Goal: Complete application form: Complete application form

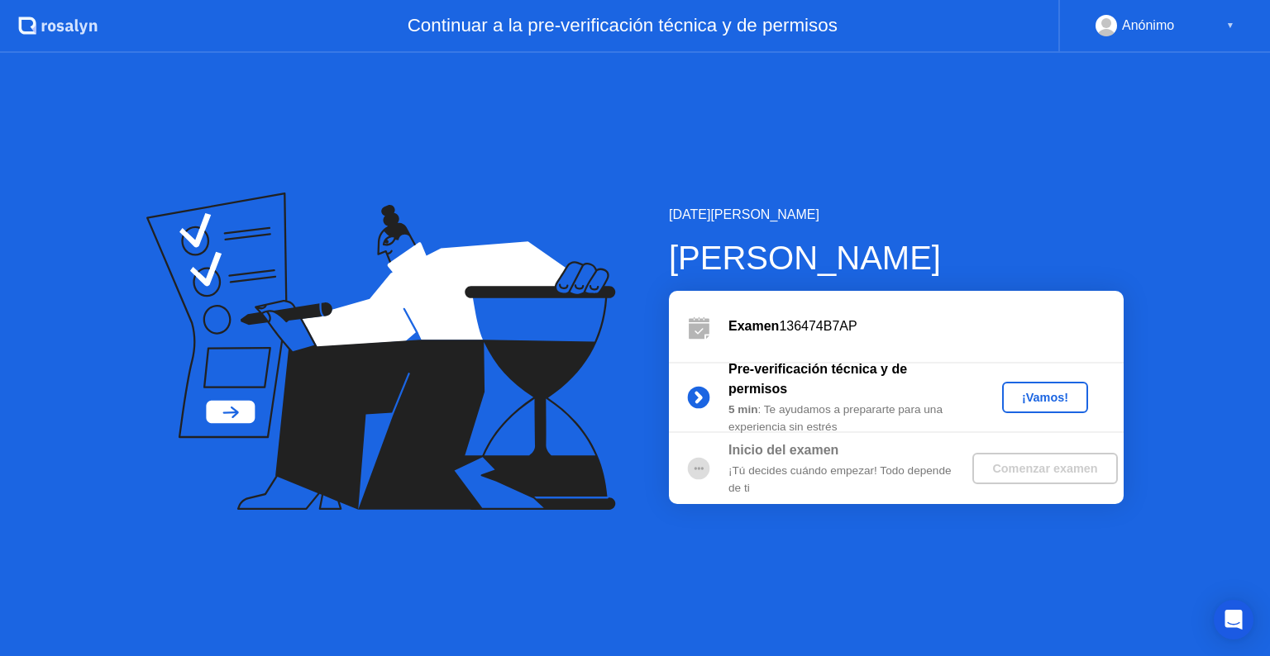
click at [1035, 391] on div "¡Vamos!" at bounding box center [1045, 397] width 73 height 13
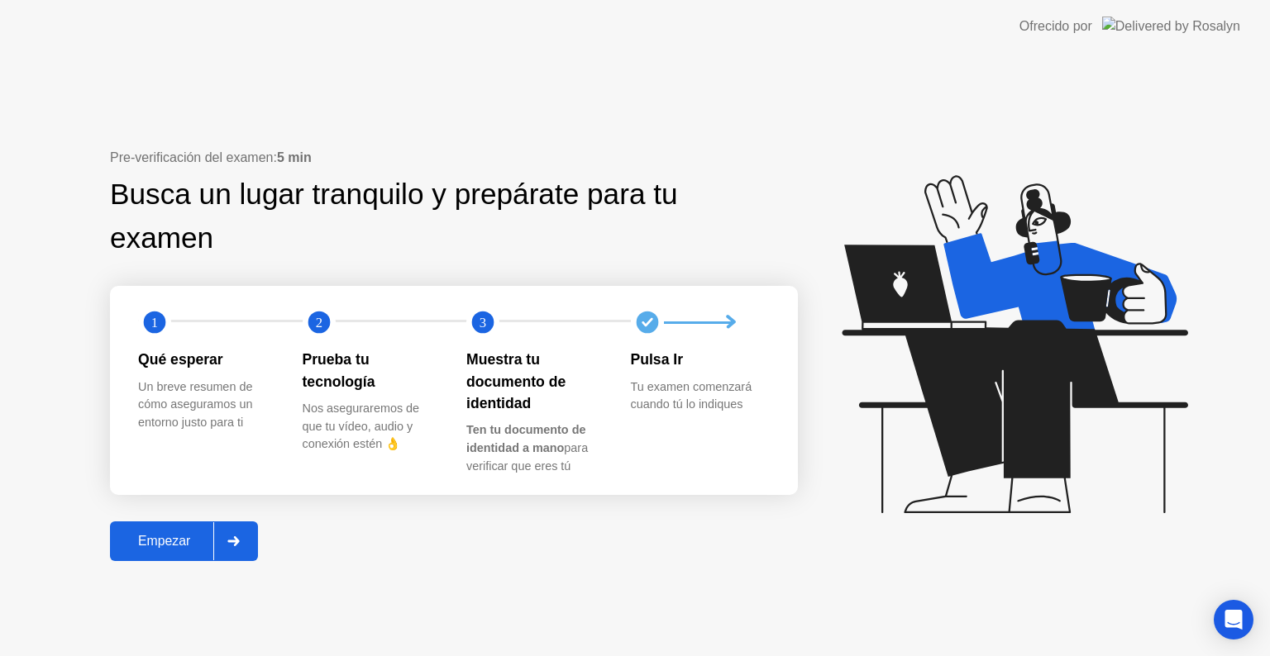
click at [153, 545] on div "Empezar" at bounding box center [164, 541] width 98 height 15
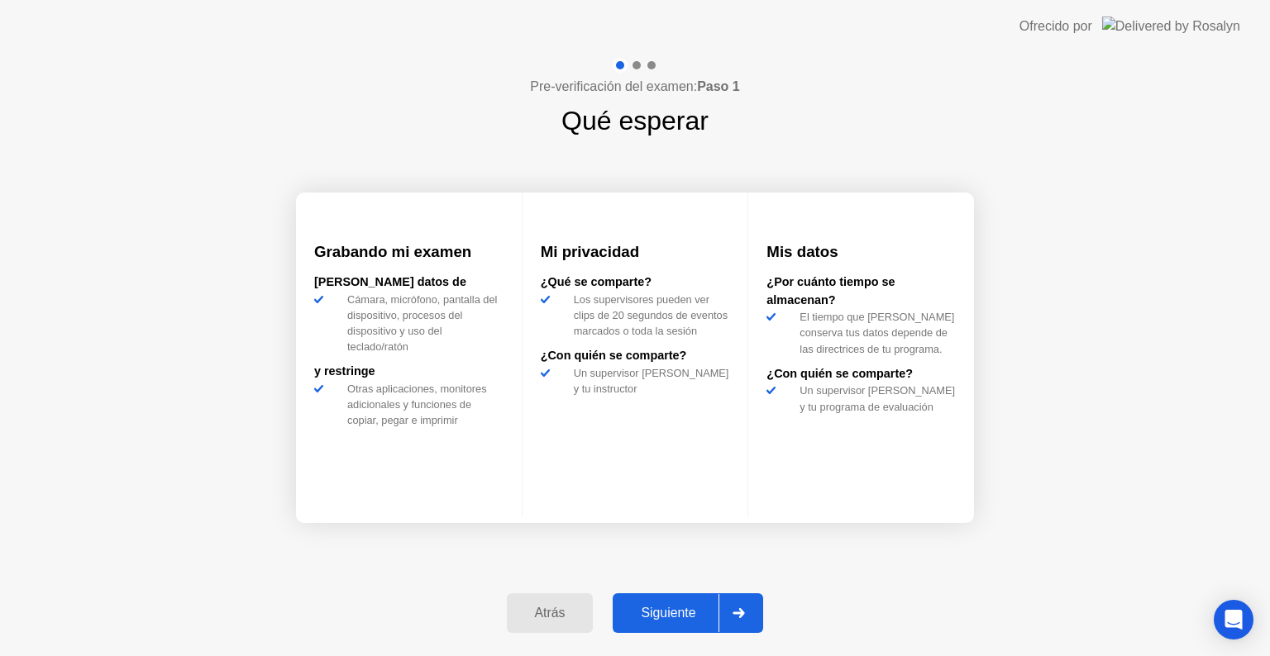
click at [665, 602] on button "Siguiente" at bounding box center [688, 614] width 150 height 40
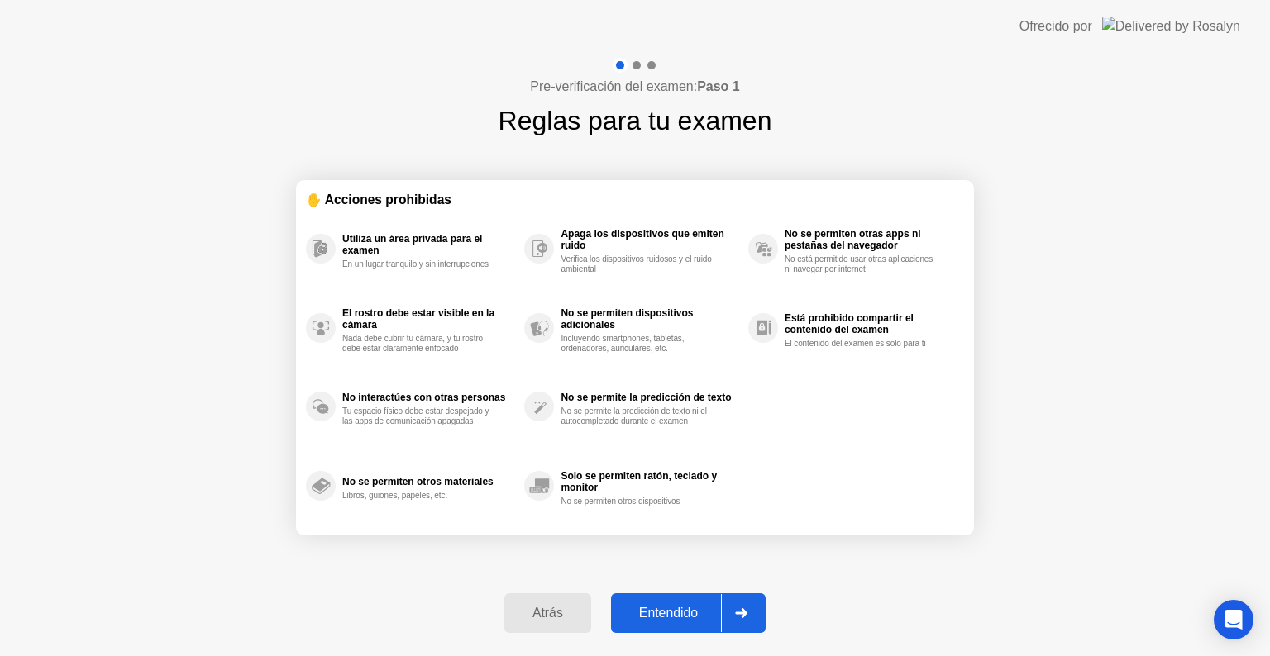
click at [680, 620] on div "Entendido" at bounding box center [668, 613] width 105 height 15
select select "**********"
select select "*******"
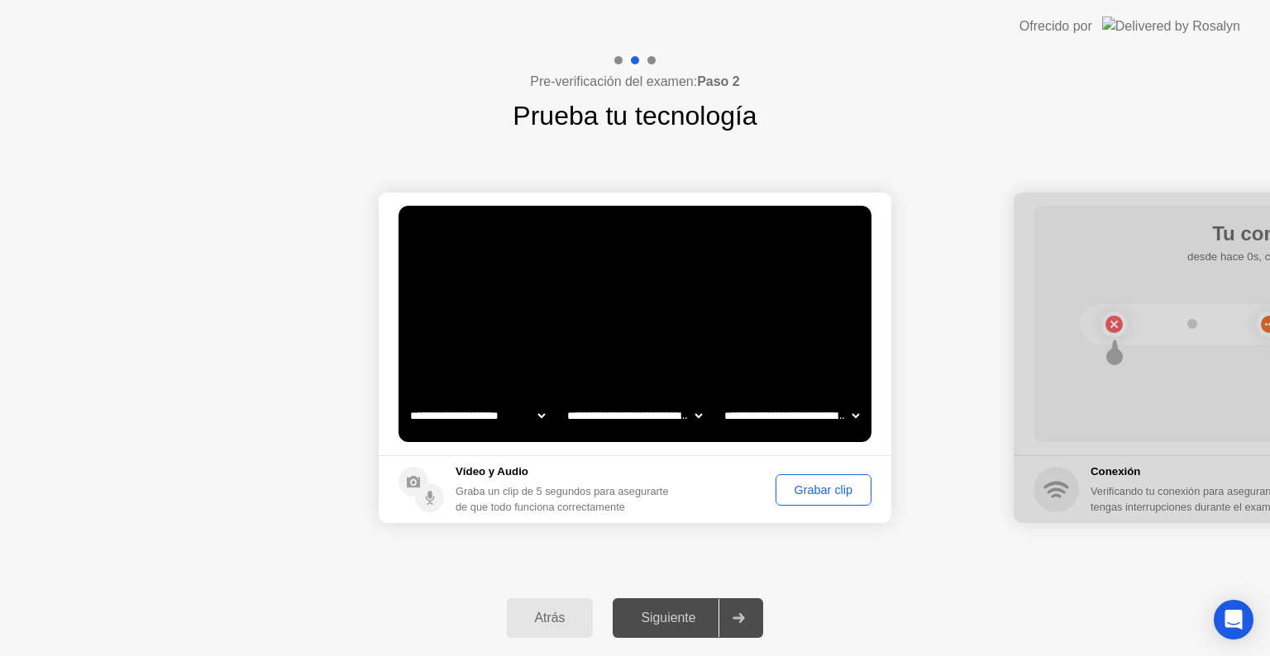
click at [805, 477] on button "Grabar clip" at bounding box center [824, 490] width 96 height 31
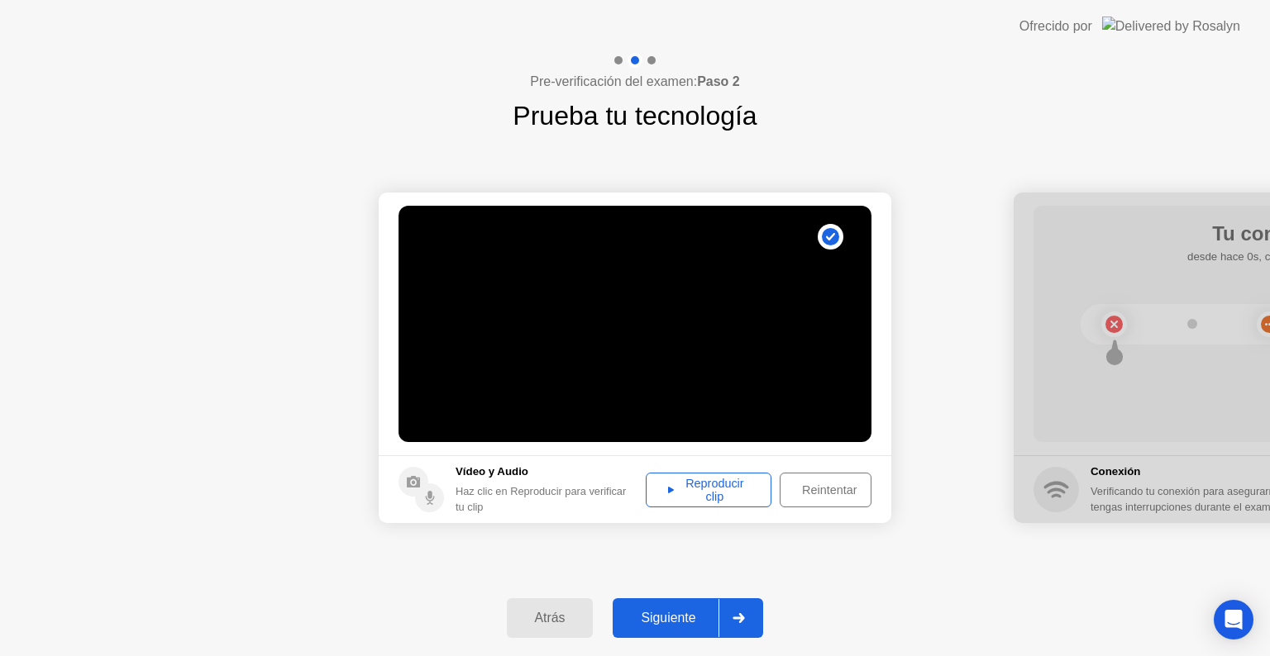
click at [719, 483] on div "Reproducir clip" at bounding box center [709, 490] width 114 height 26
click at [684, 621] on div "Siguiente" at bounding box center [668, 618] width 101 height 15
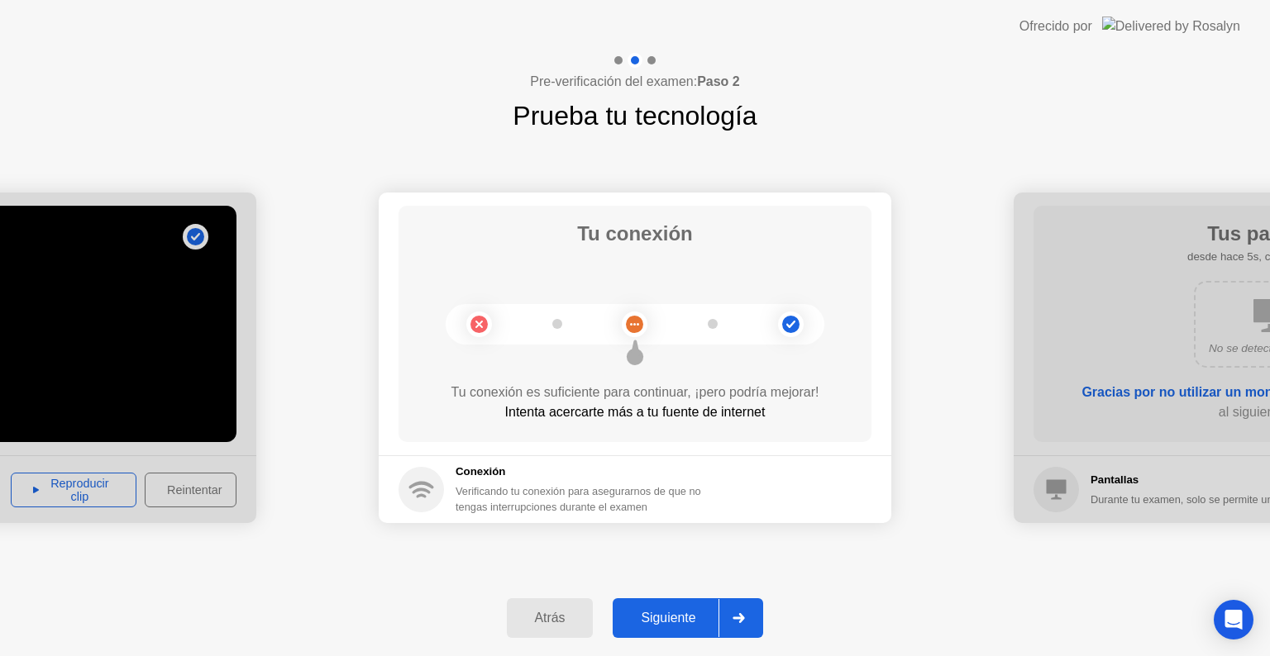
click at [684, 621] on div "Siguiente" at bounding box center [668, 618] width 101 height 15
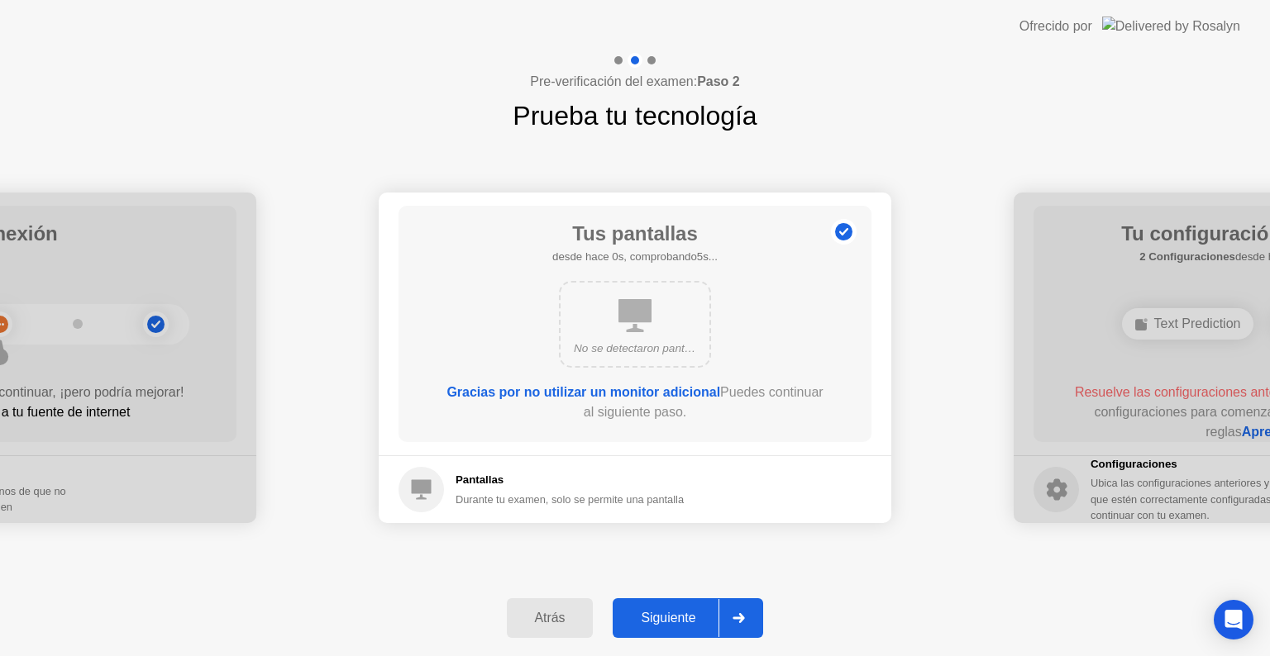
click at [684, 621] on div "Siguiente" at bounding box center [668, 618] width 101 height 15
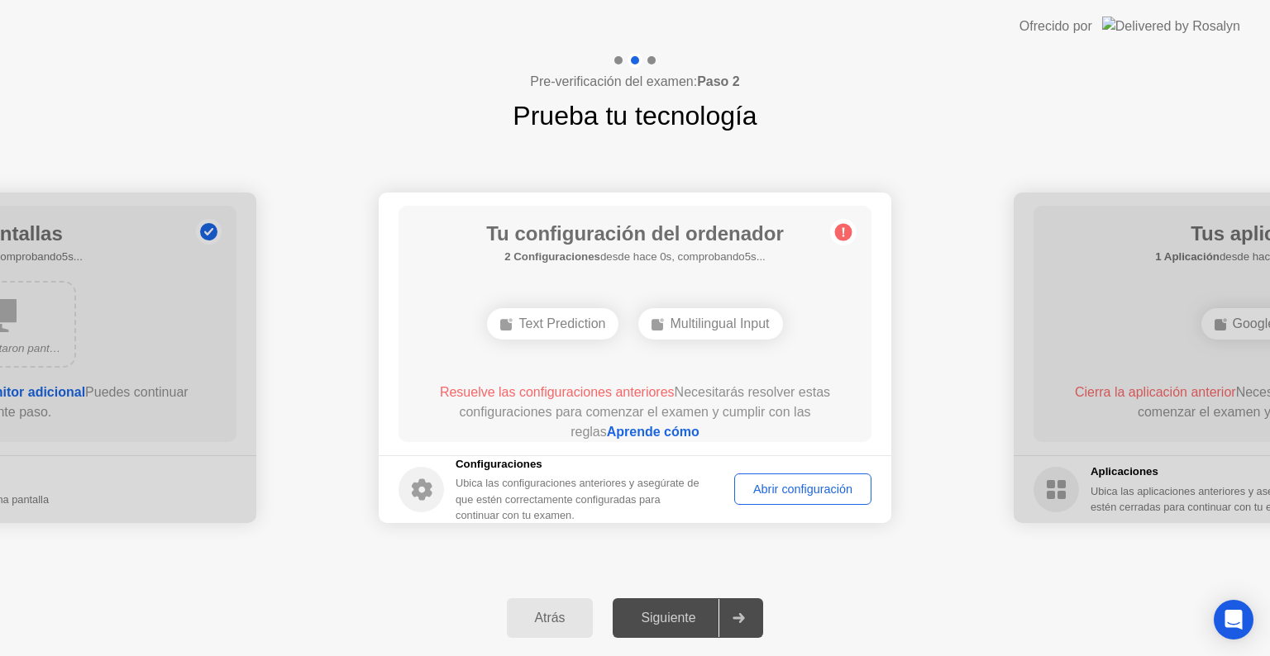
click at [642, 432] on link "Aprende cómo" at bounding box center [653, 432] width 93 height 14
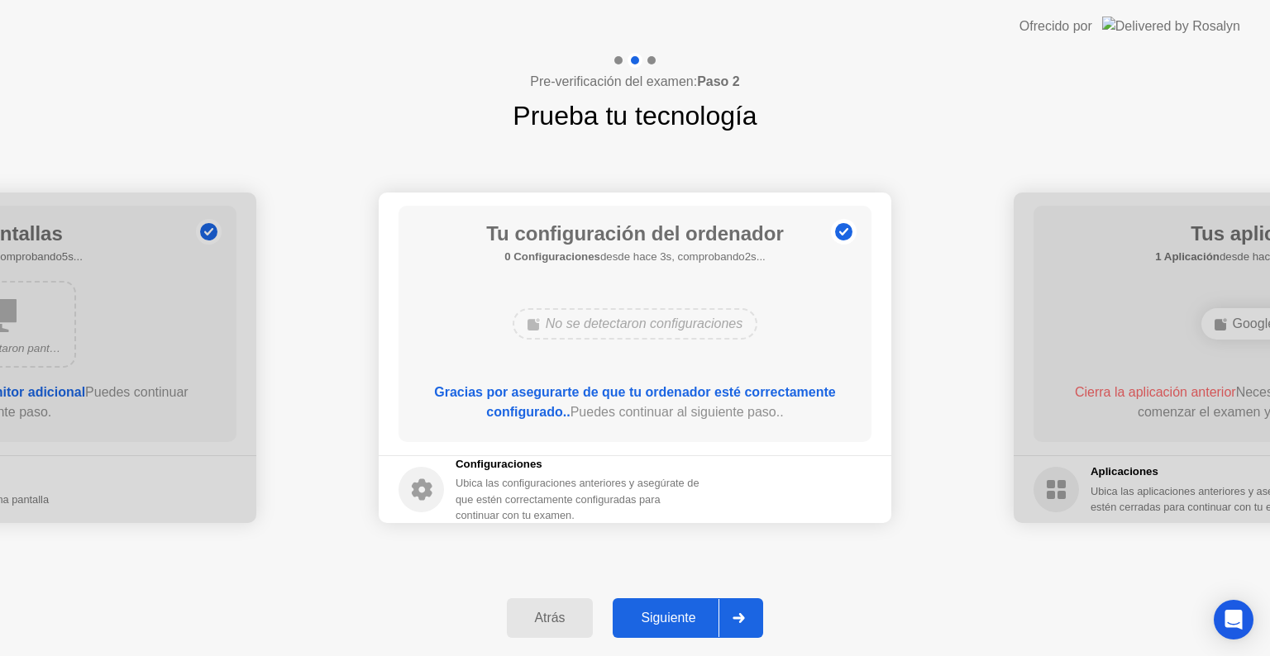
click at [660, 618] on div "Siguiente" at bounding box center [668, 618] width 101 height 15
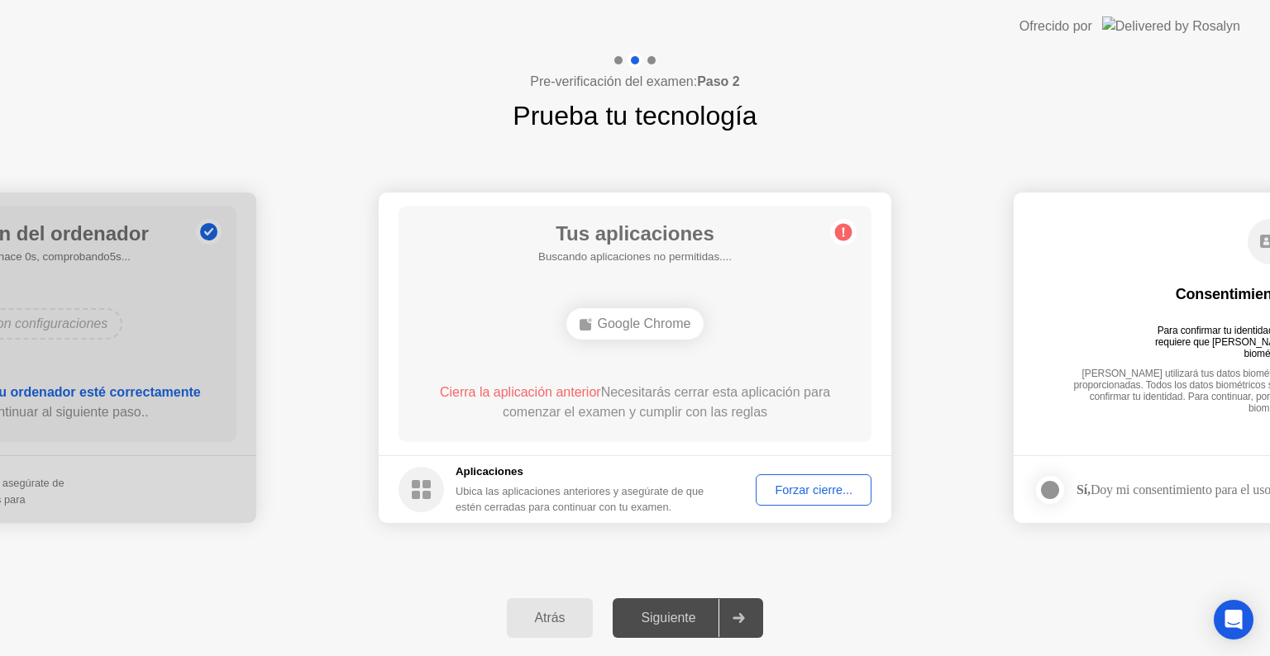
click at [803, 484] on div "Forzar cierre..." at bounding box center [814, 490] width 104 height 13
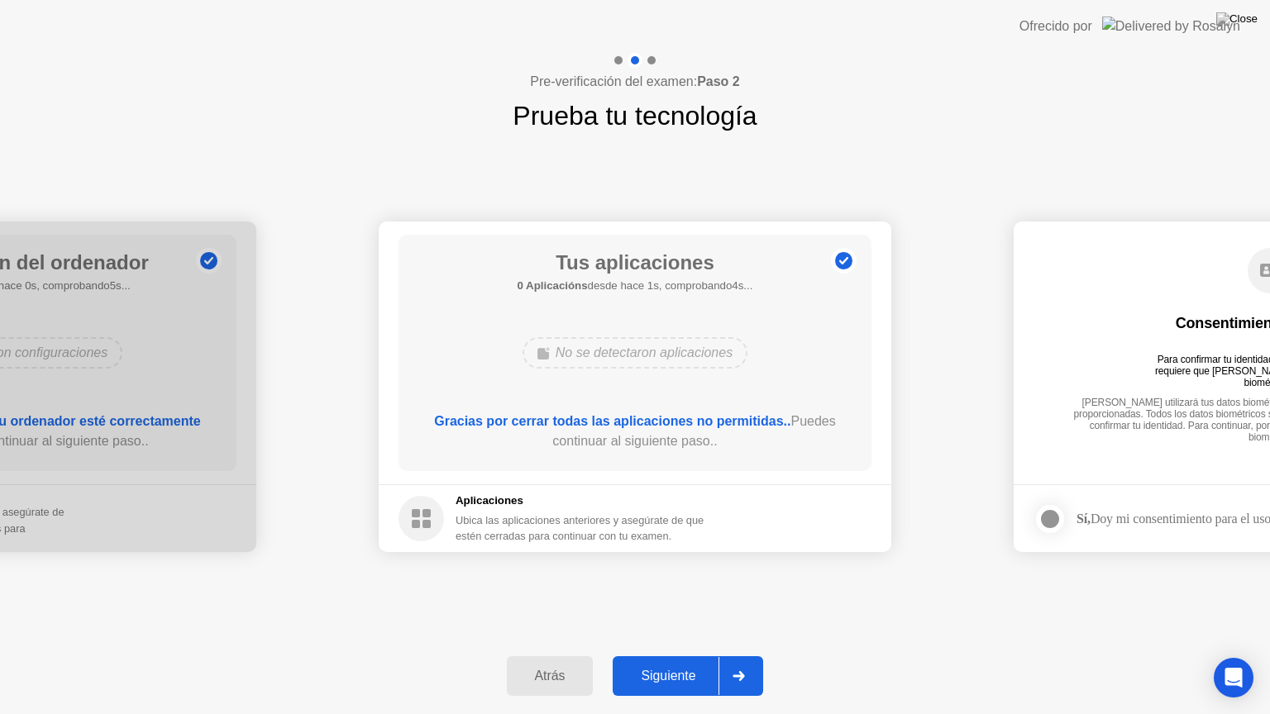
click at [665, 656] on div "Siguiente" at bounding box center [668, 676] width 101 height 15
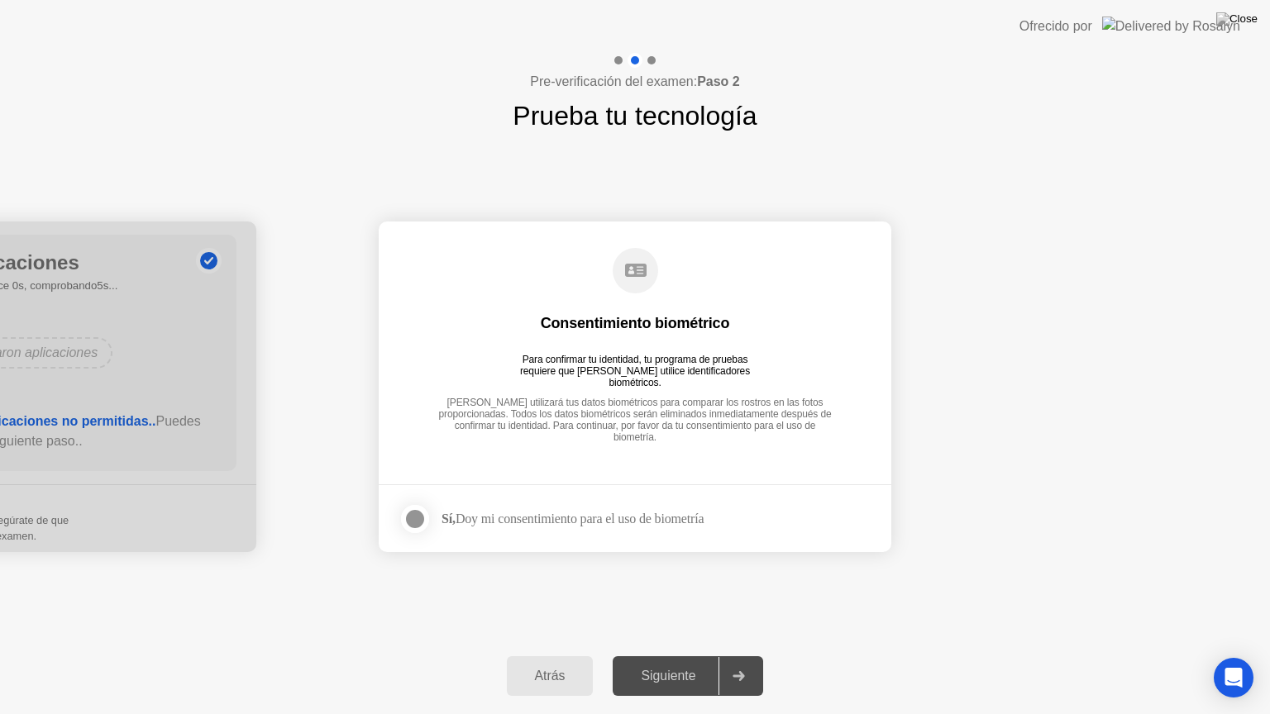
click at [547, 518] on div "Sí, Doy mi consentimiento para el uso de biometría" at bounding box center [573, 519] width 262 height 16
click at [413, 523] on div at bounding box center [415, 519] width 20 height 20
click at [666, 656] on div "Siguiente" at bounding box center [668, 676] width 101 height 15
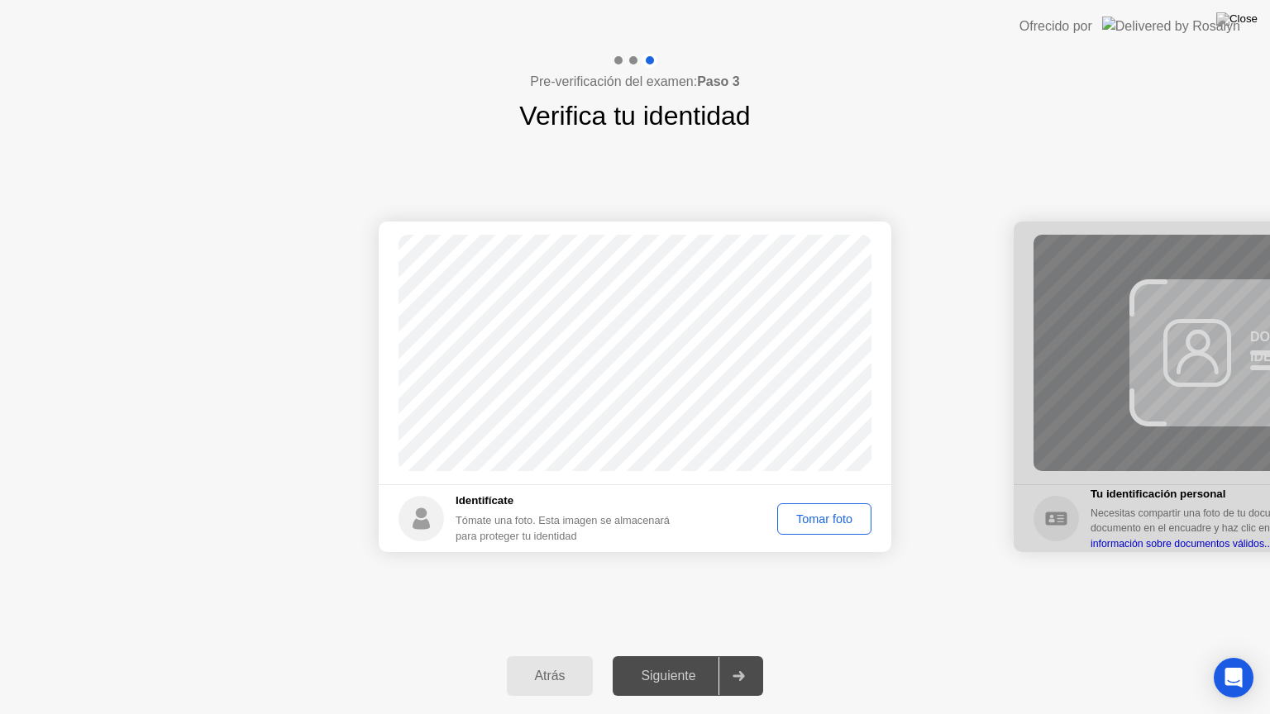
click at [823, 513] on div "Tomar foto" at bounding box center [824, 519] width 83 height 13
click at [686, 656] on button "Siguiente" at bounding box center [688, 676] width 150 height 40
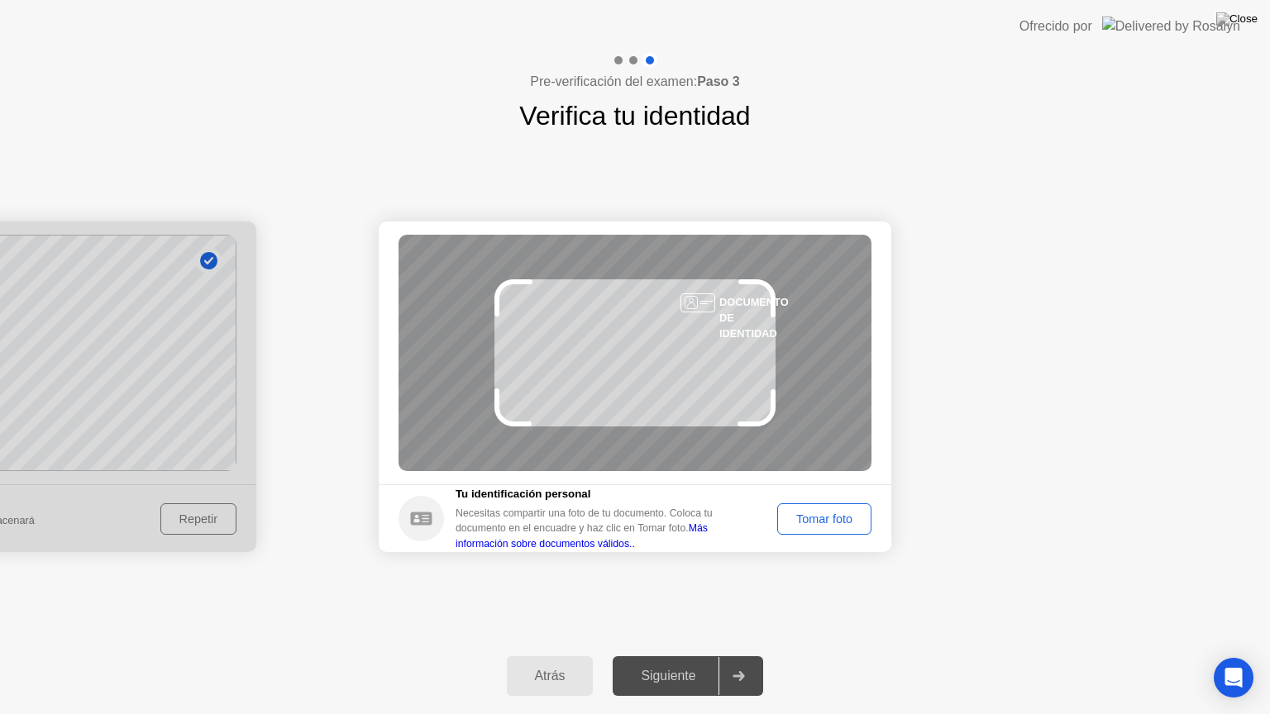
click at [813, 516] on div "Tomar foto" at bounding box center [824, 519] width 83 height 13
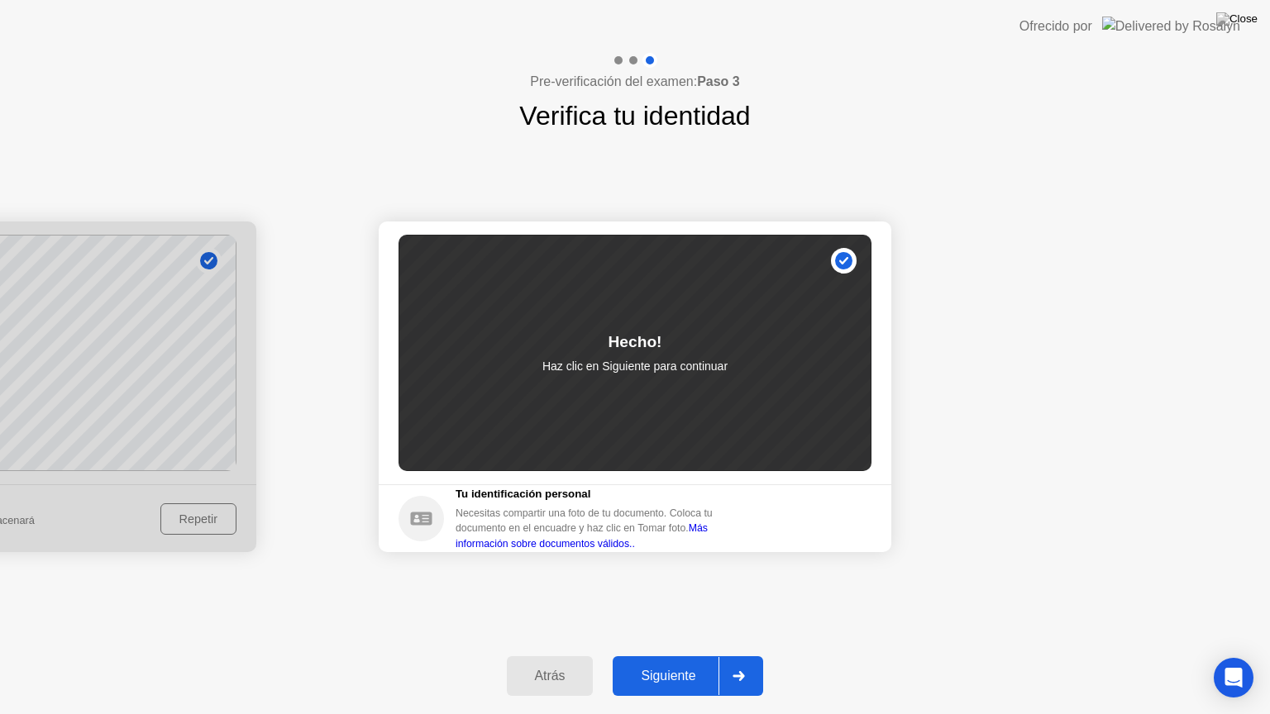
click at [680, 656] on div "Siguiente" at bounding box center [668, 676] width 101 height 15
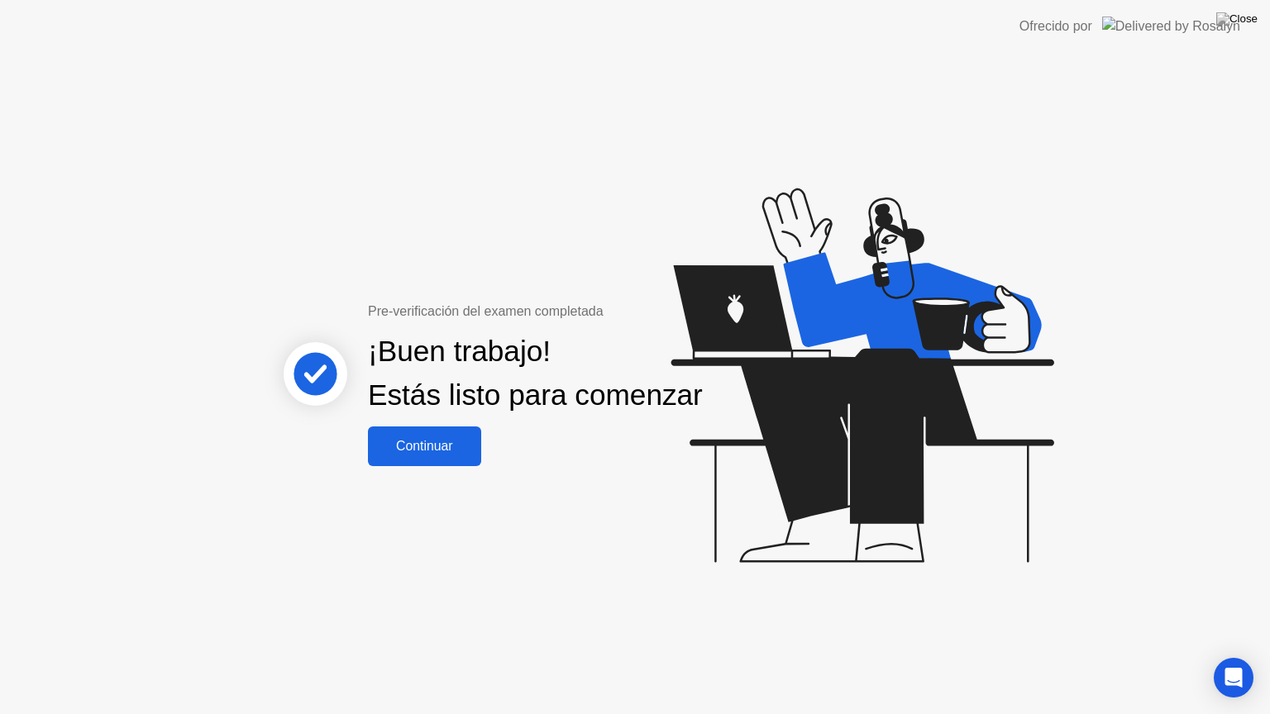
click at [450, 454] on div "Continuar" at bounding box center [424, 446] width 103 height 15
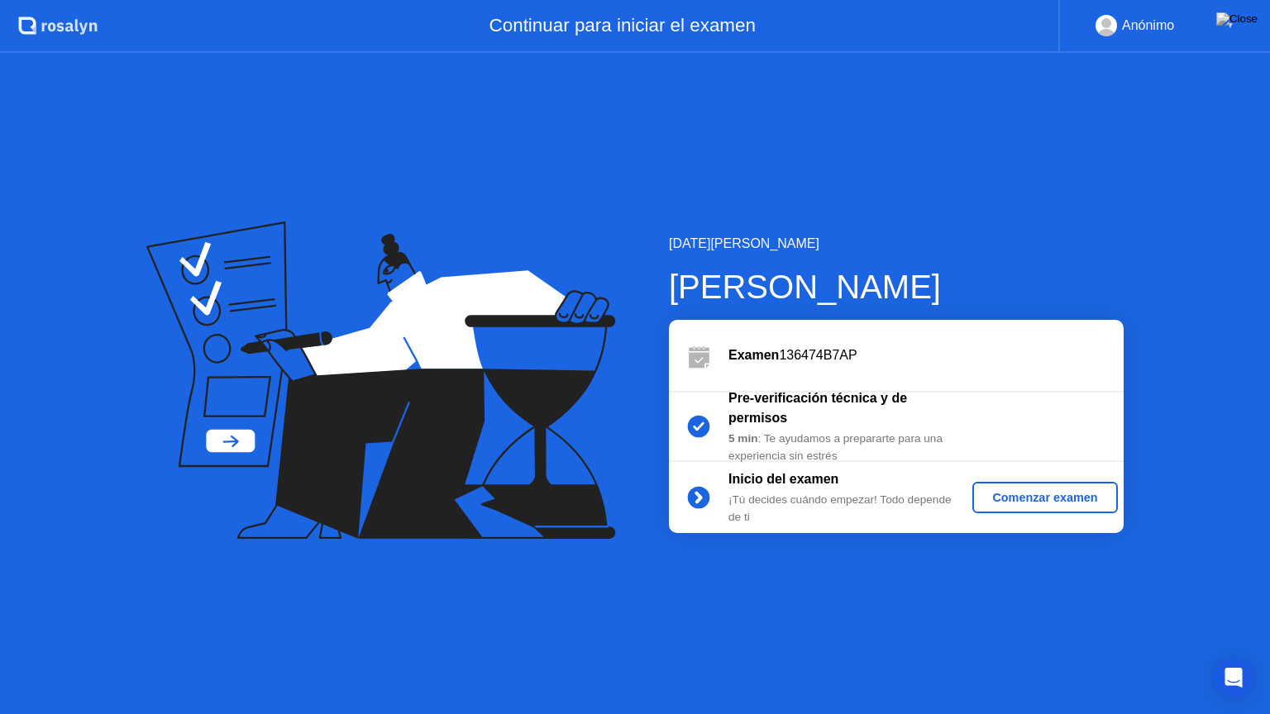
click at [1043, 498] on div "Comenzar examen" at bounding box center [1044, 497] width 131 height 13
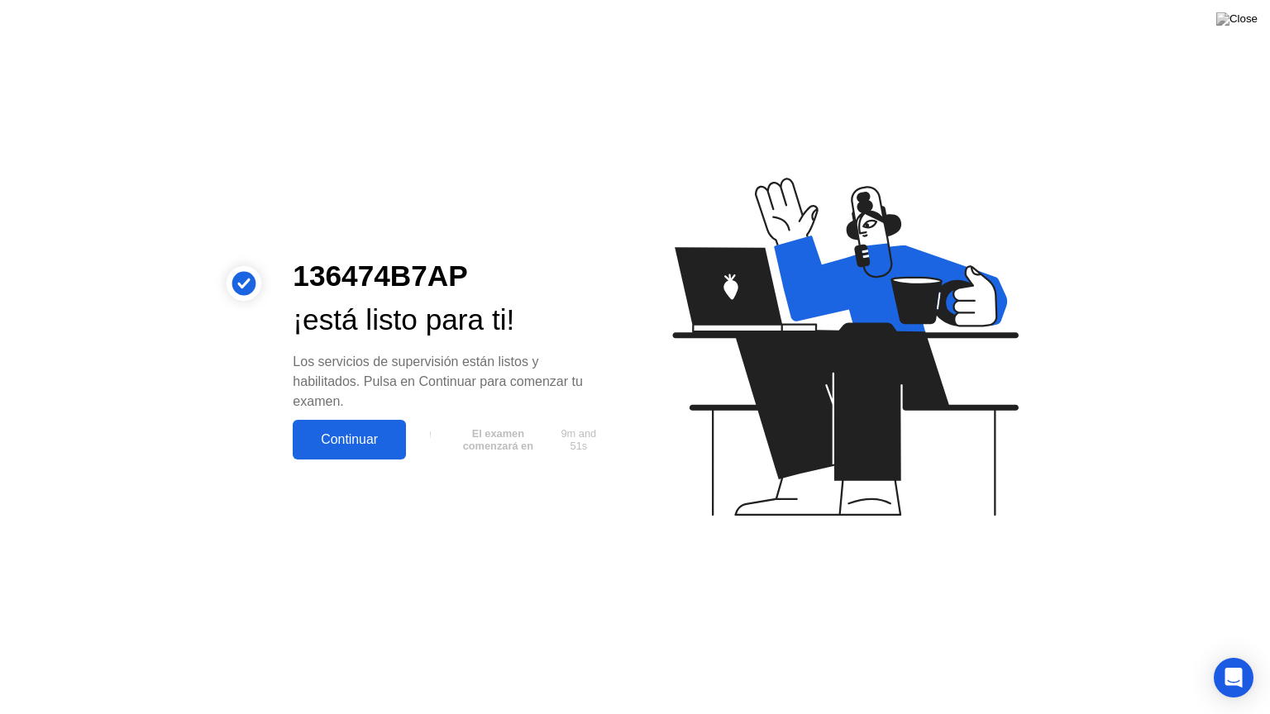
click at [378, 441] on div "Continuar" at bounding box center [349, 439] width 103 height 15
